Goal: Find specific page/section: Find specific page/section

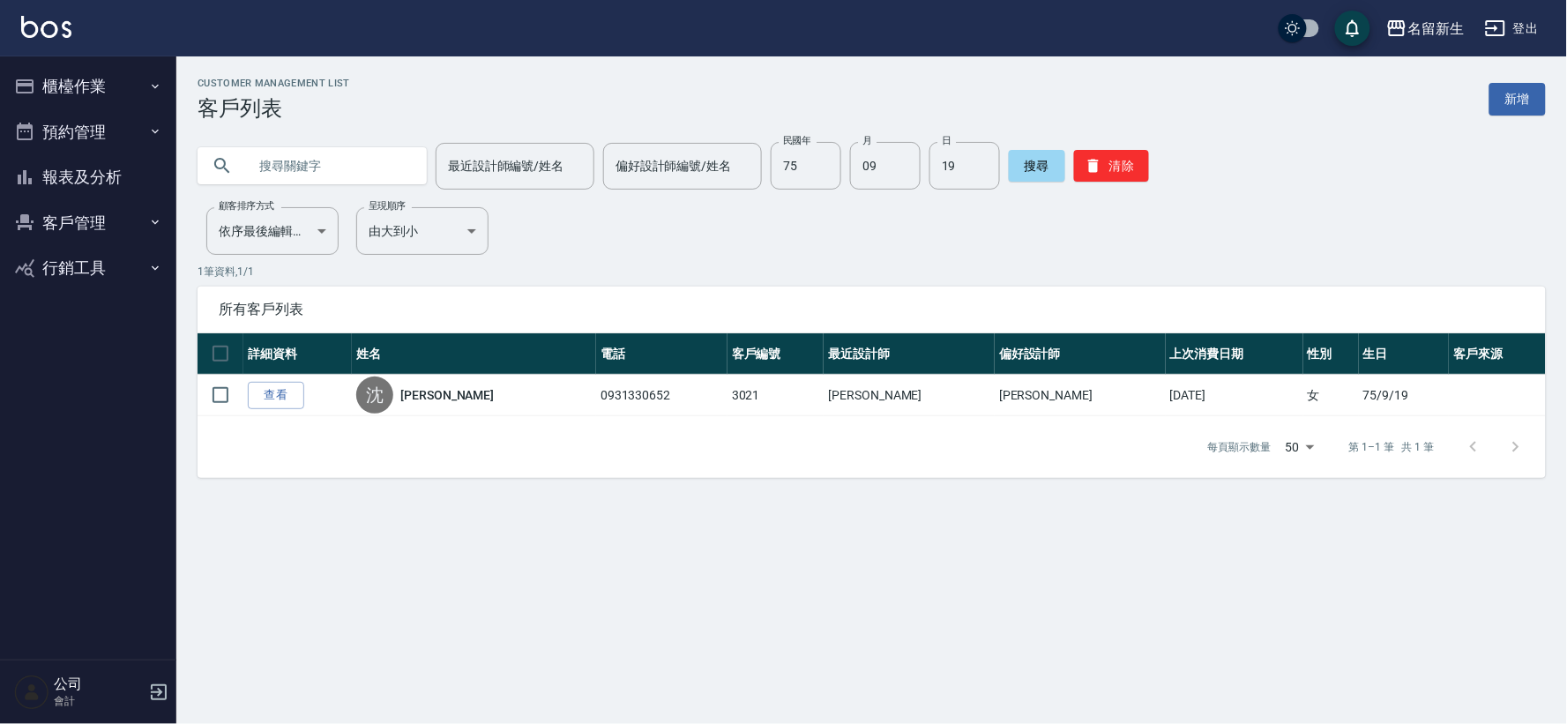
click at [359, 163] on input "text" at bounding box center [330, 166] width 166 height 48
click at [1098, 153] on button "清除" at bounding box center [1111, 166] width 75 height 32
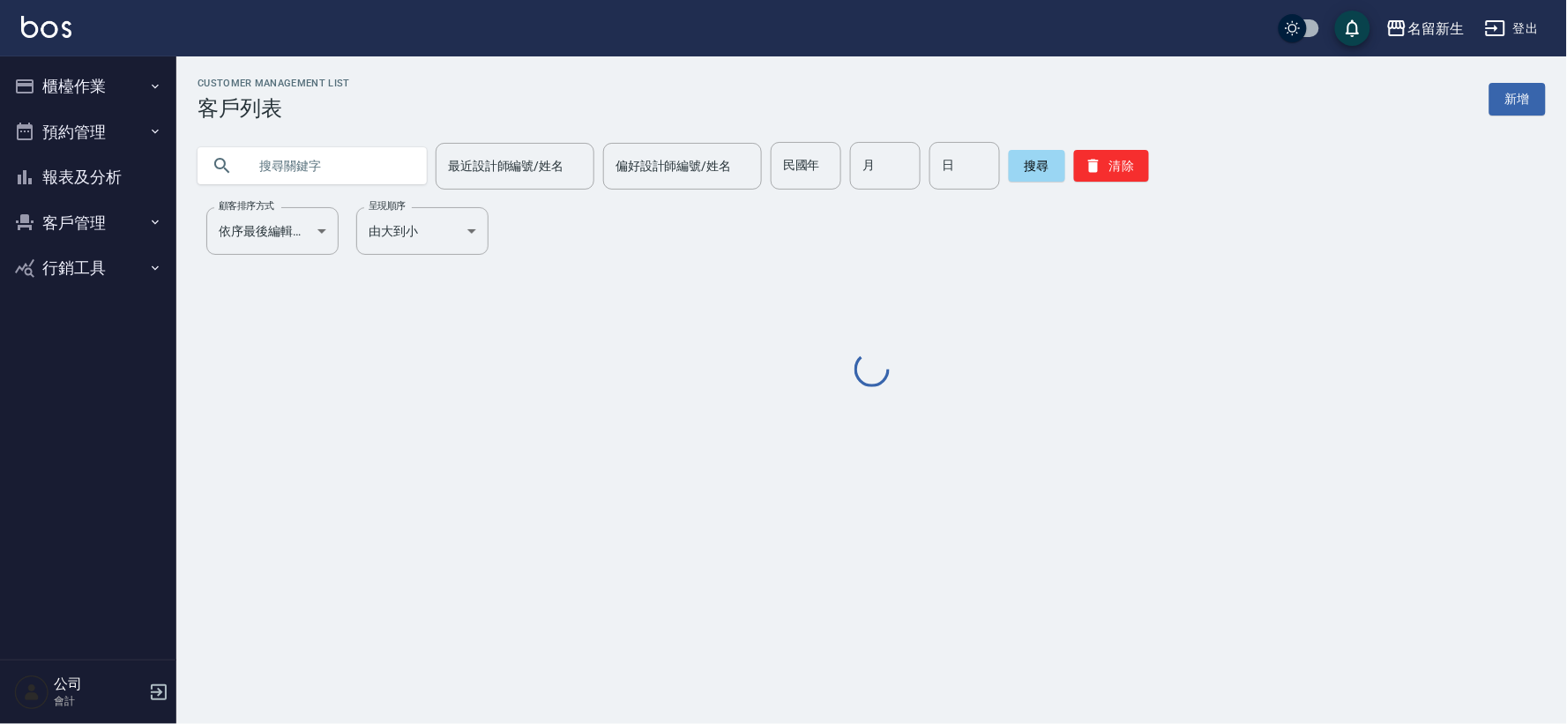
click at [391, 168] on input "text" at bounding box center [330, 166] width 166 height 48
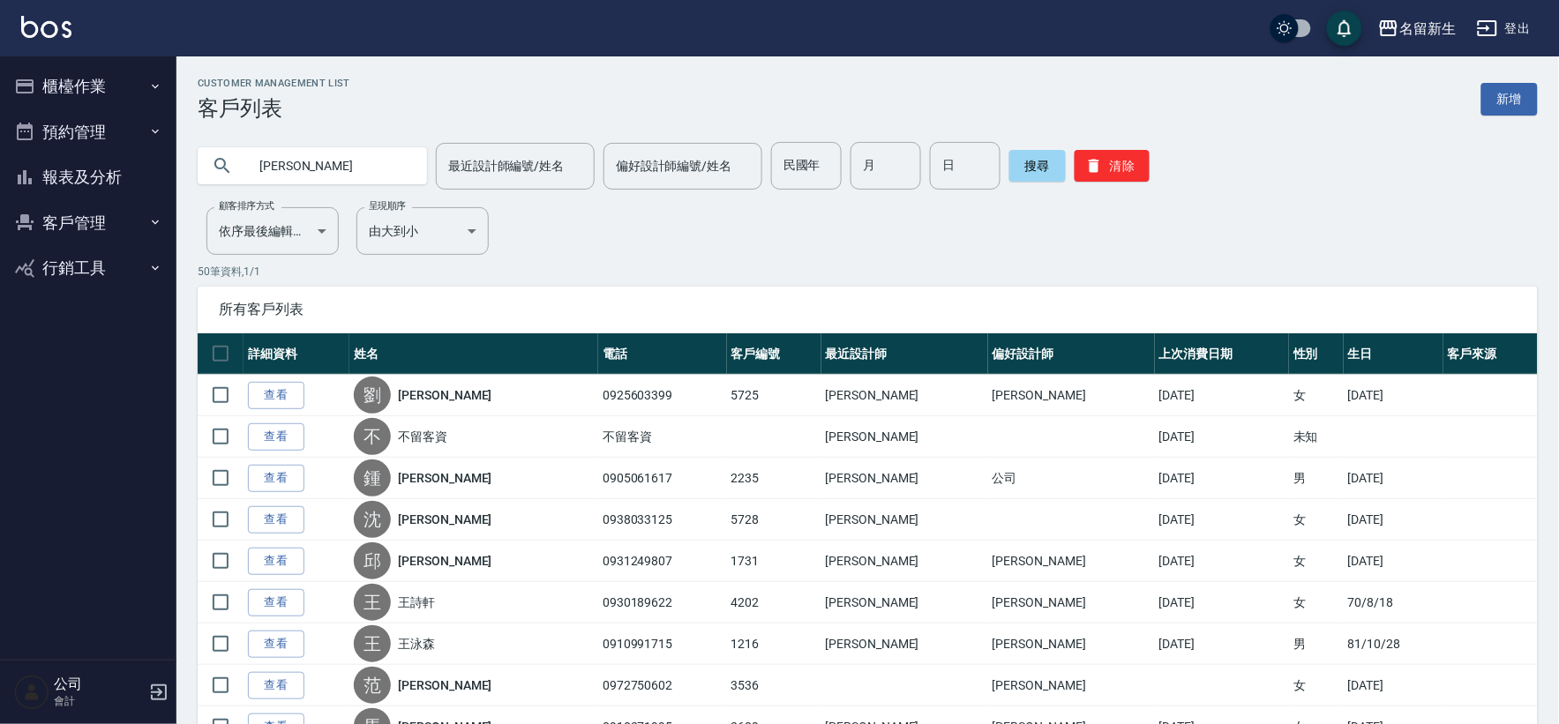
type input "[PERSON_NAME]"
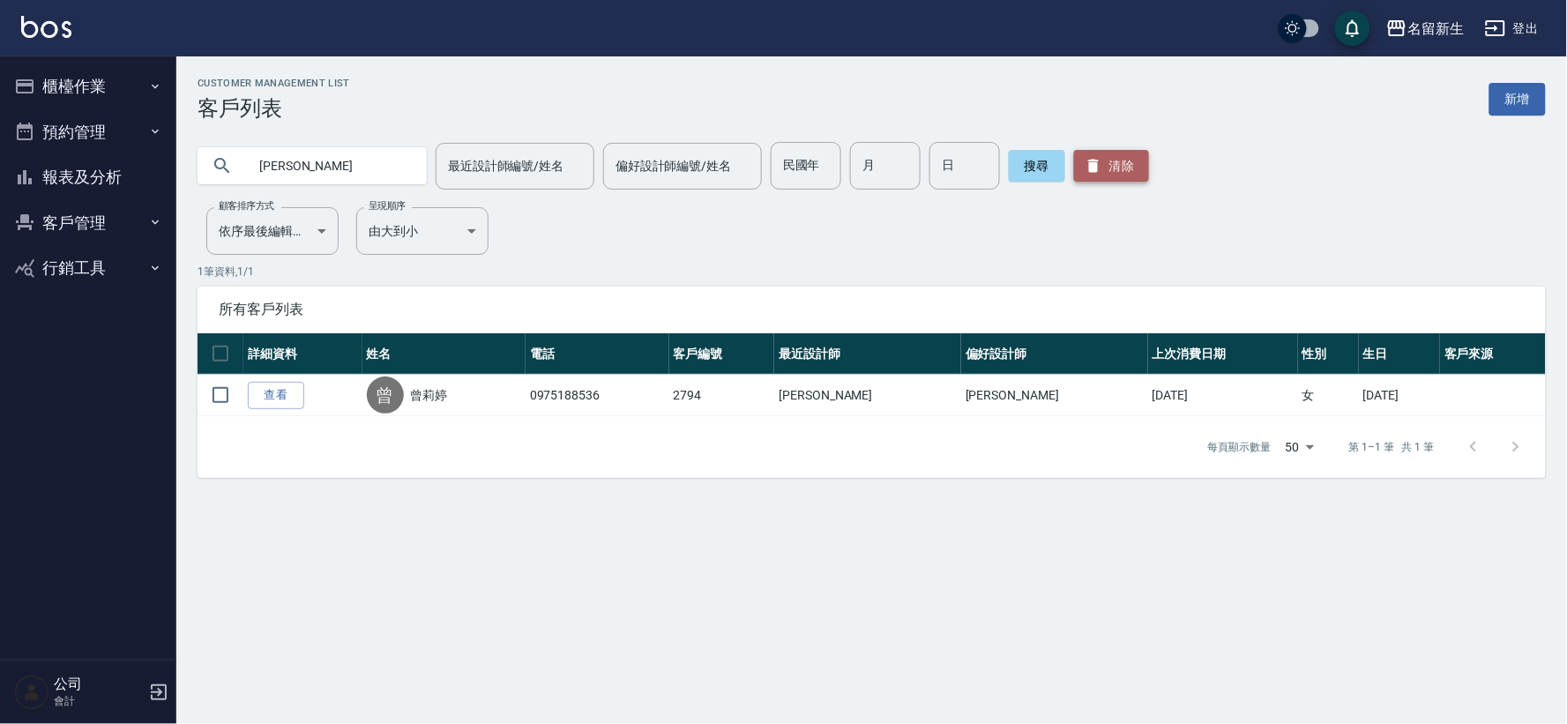
click at [1107, 164] on button "清除" at bounding box center [1111, 166] width 75 height 32
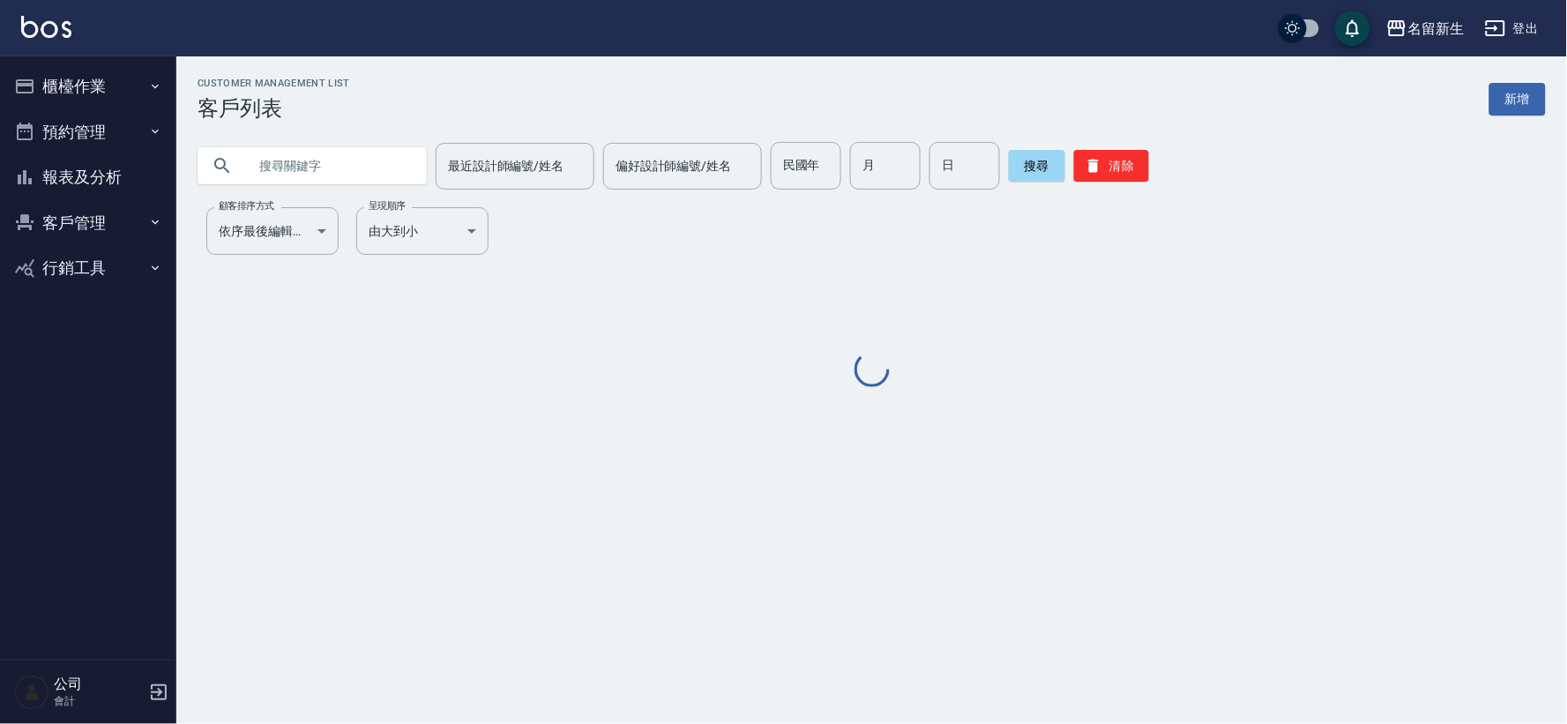
click at [370, 163] on input "text" at bounding box center [330, 166] width 166 height 48
